Goal: Information Seeking & Learning: Find specific fact

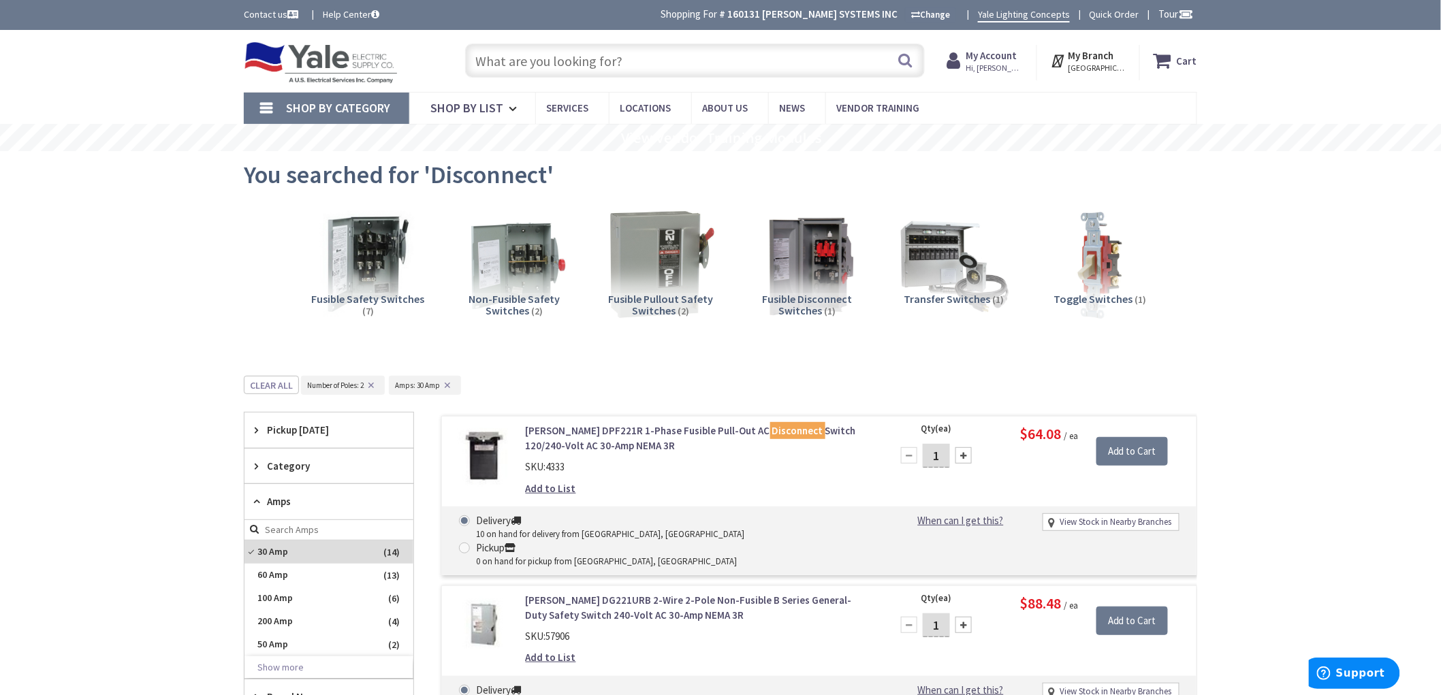
click at [644, 62] on input "text" at bounding box center [695, 61] width 460 height 34
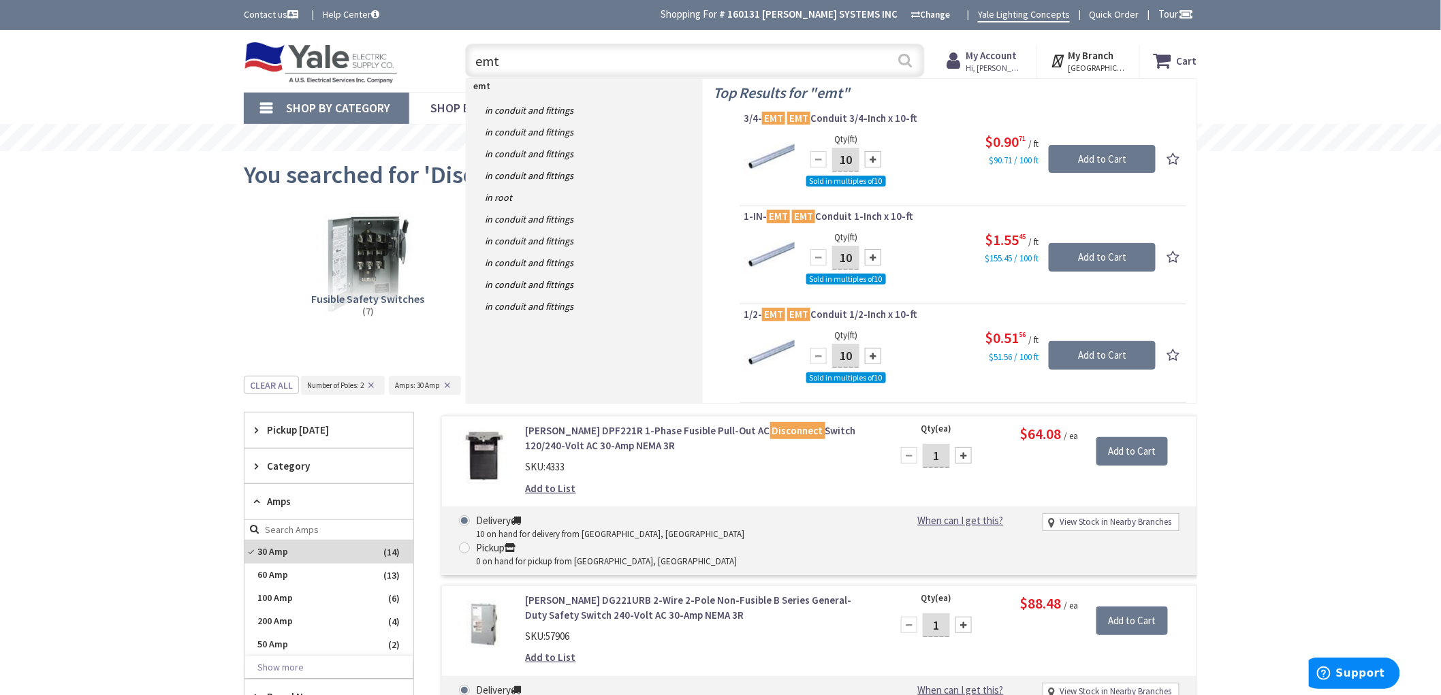
type input "emt"
click at [904, 59] on button "Search" at bounding box center [906, 60] width 18 height 31
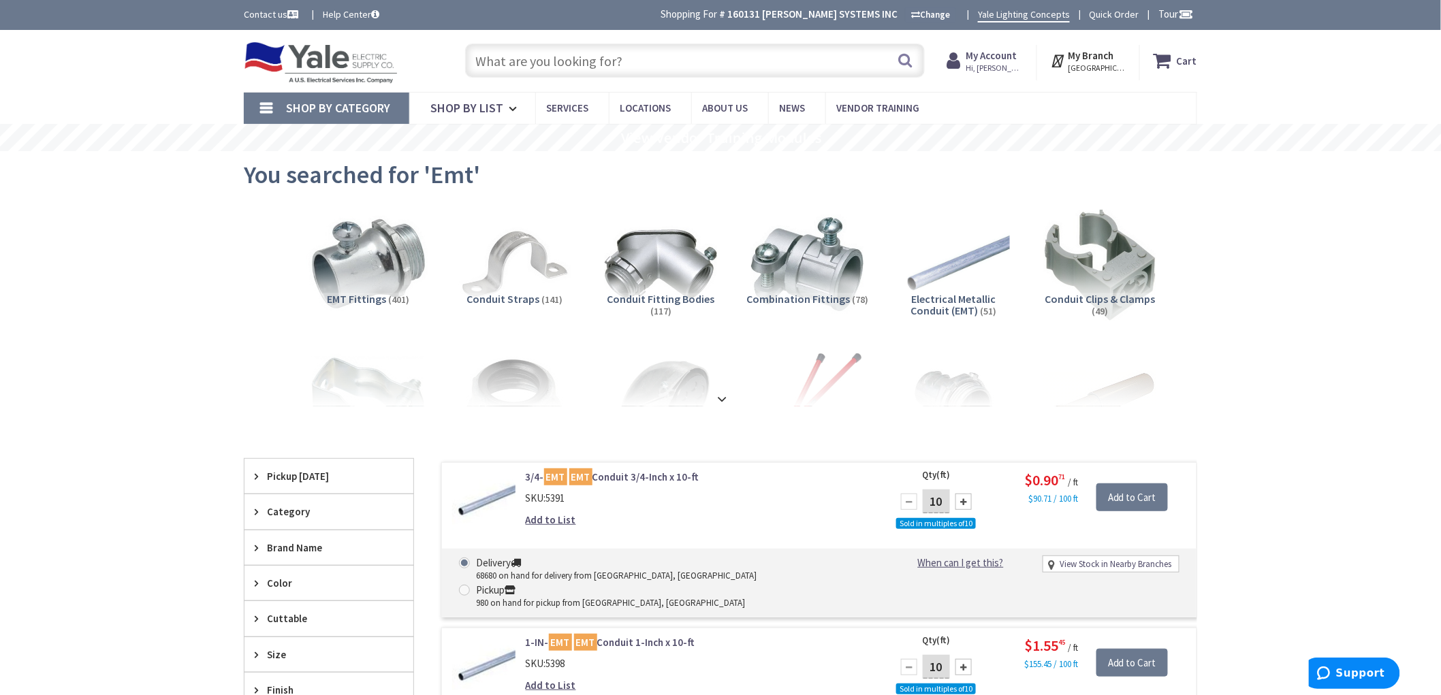
click at [383, 282] on img at bounding box center [367, 264] width 123 height 123
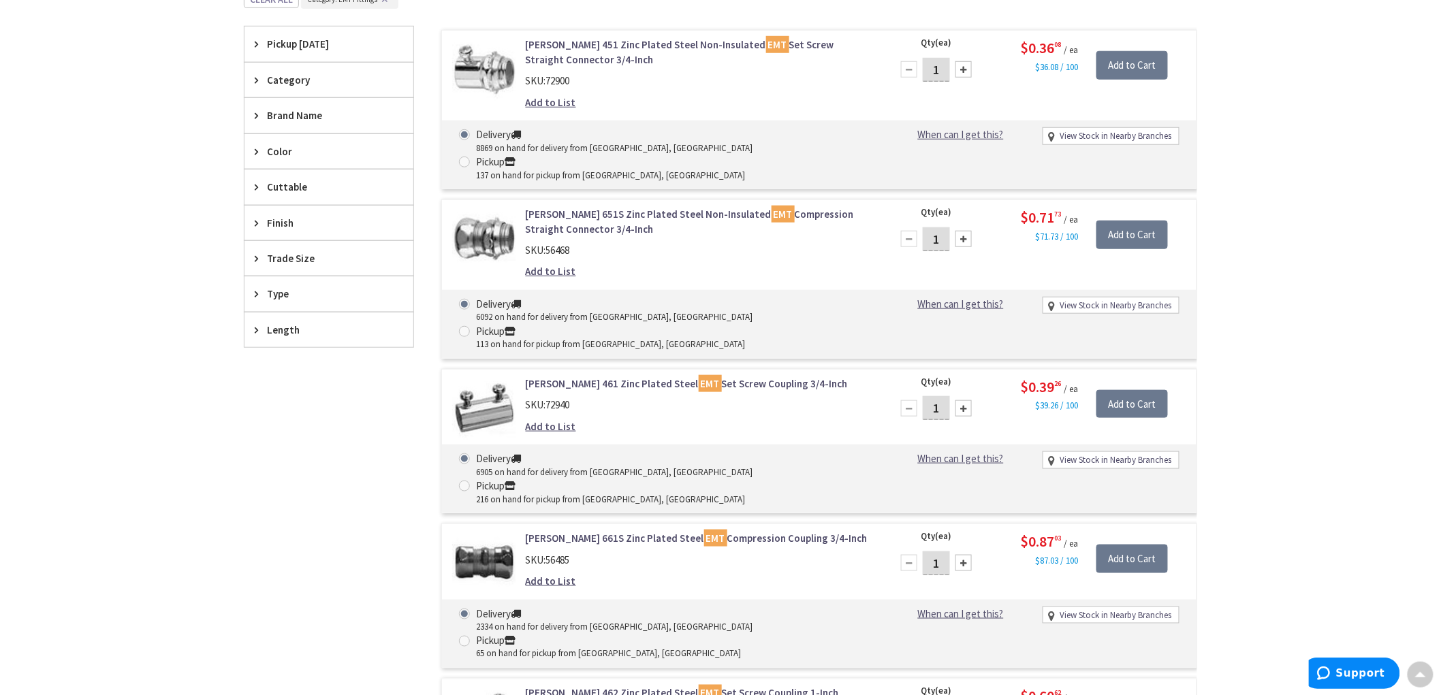
scroll to position [433, 0]
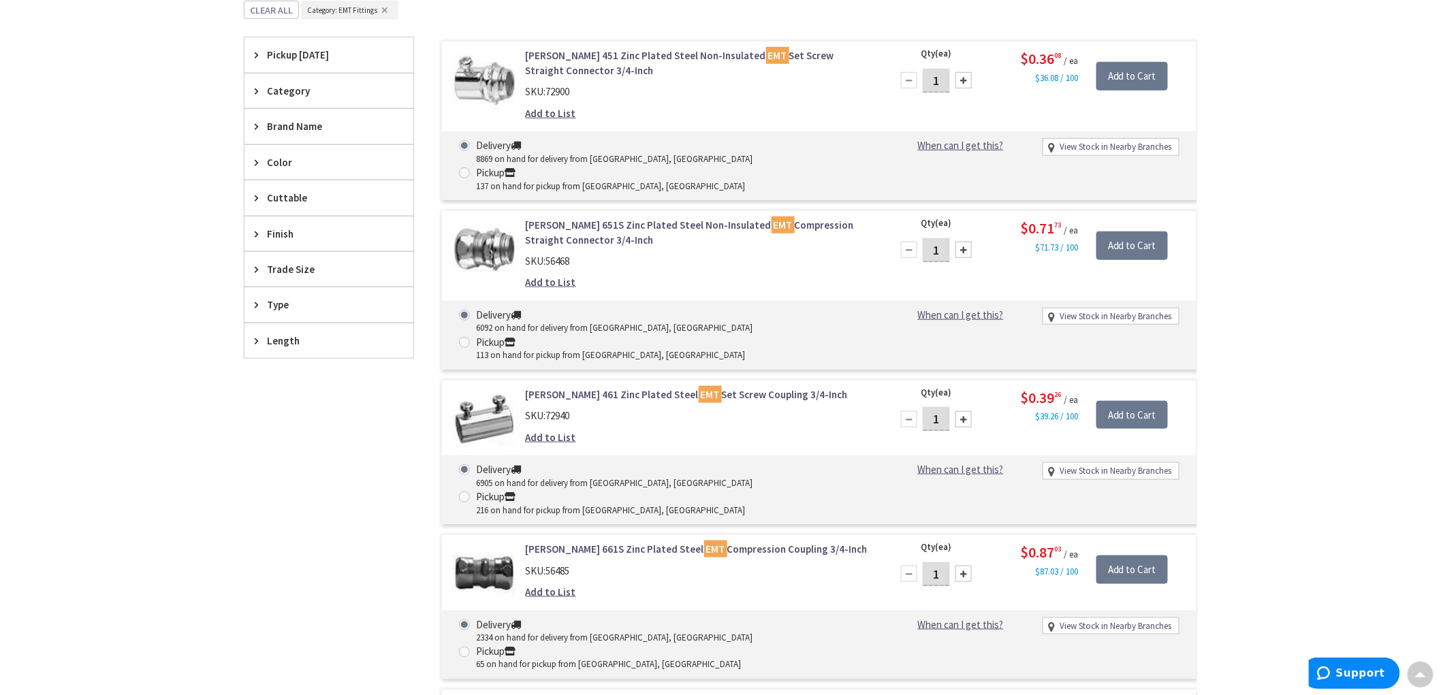
click at [308, 275] on span "Trade Size" at bounding box center [322, 269] width 111 height 14
click at [286, 344] on span "1 Inch" at bounding box center [329, 342] width 169 height 23
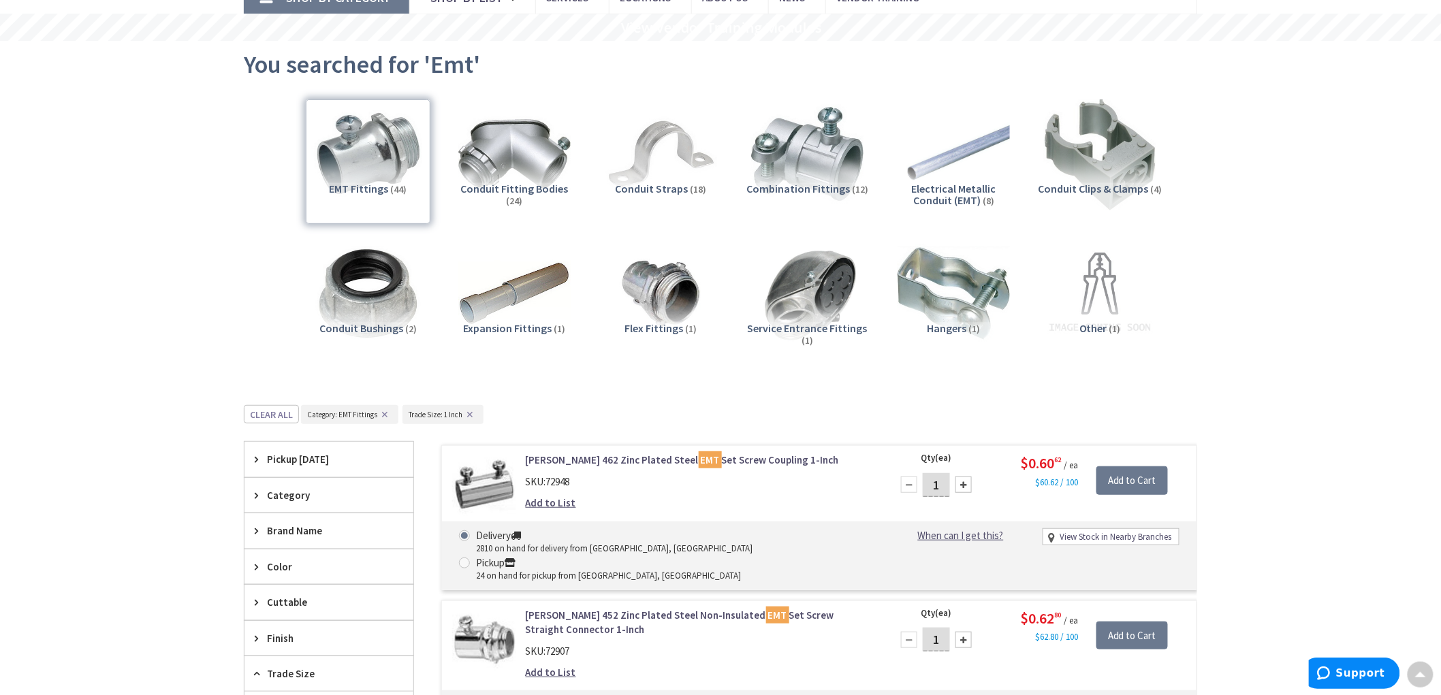
scroll to position [0, 0]
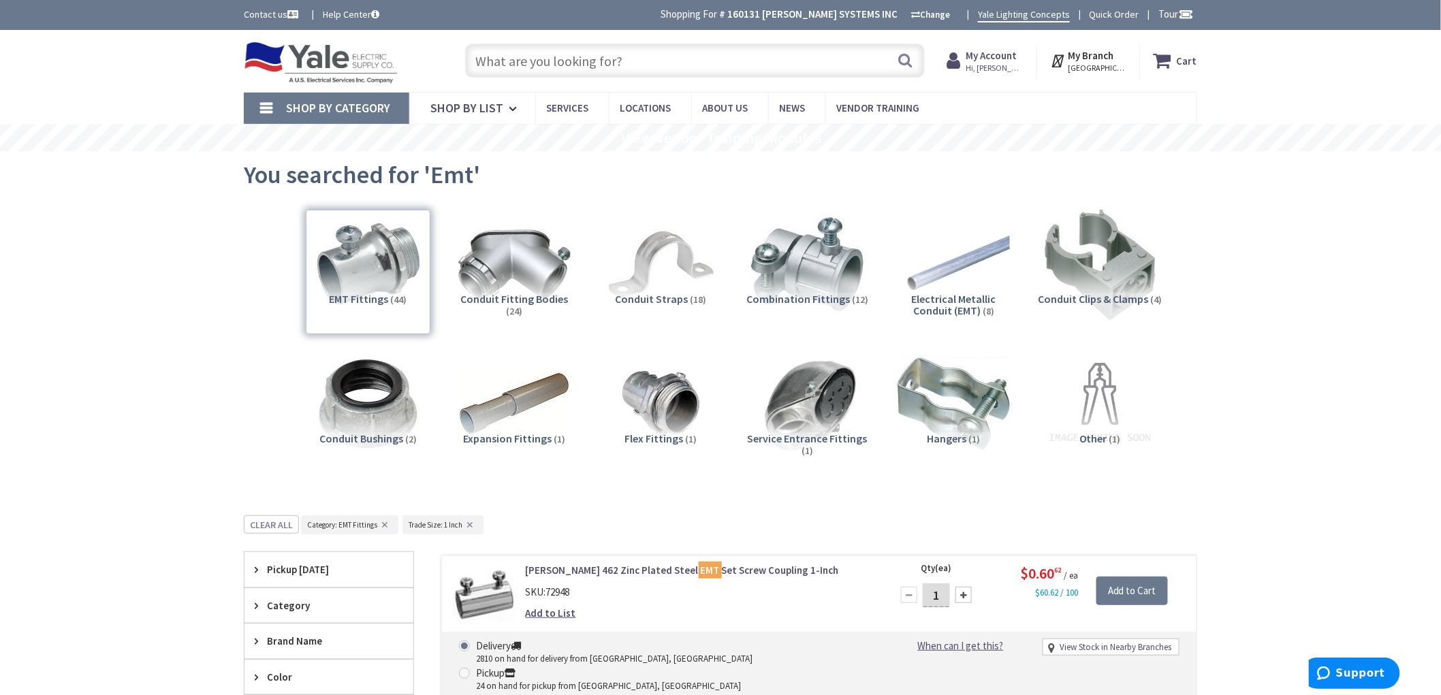
click at [666, 62] on input "text" at bounding box center [695, 61] width 460 height 34
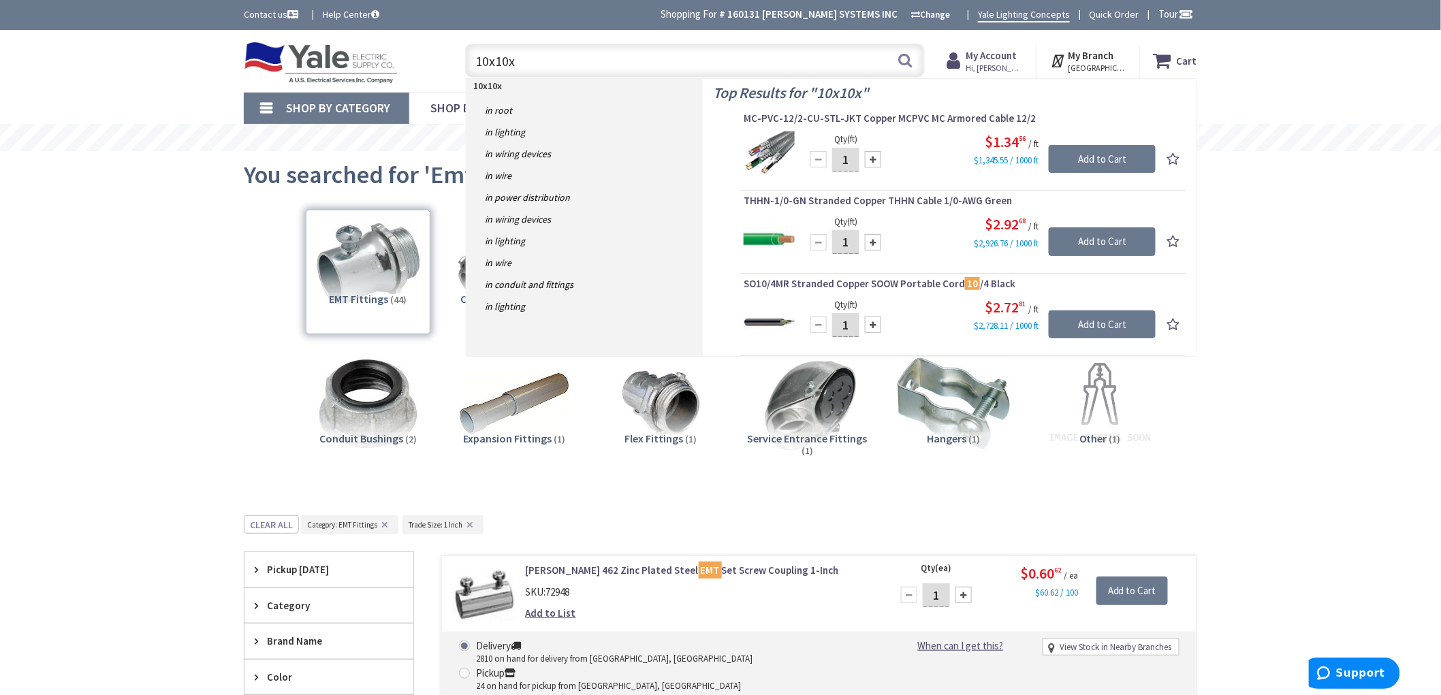
type input "10x10x6"
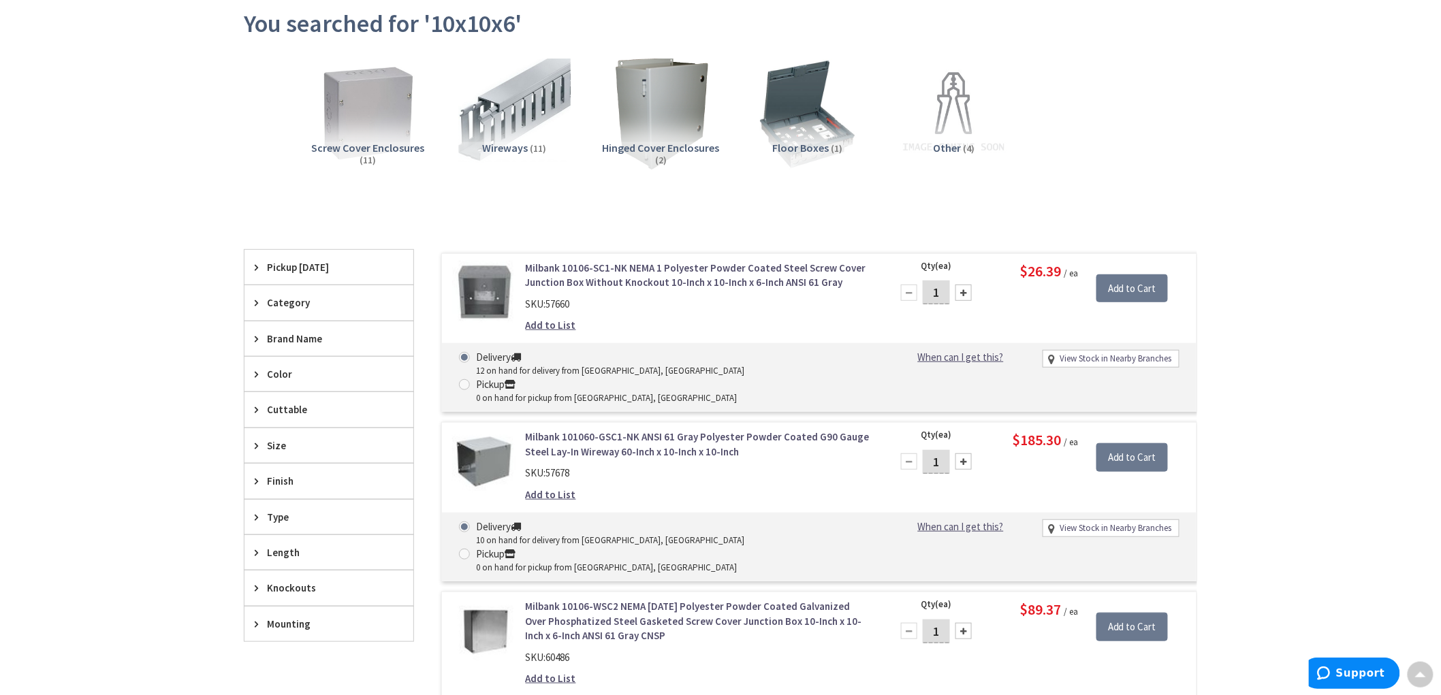
scroll to position [153, 0]
